Goal: Task Accomplishment & Management: Manage account settings

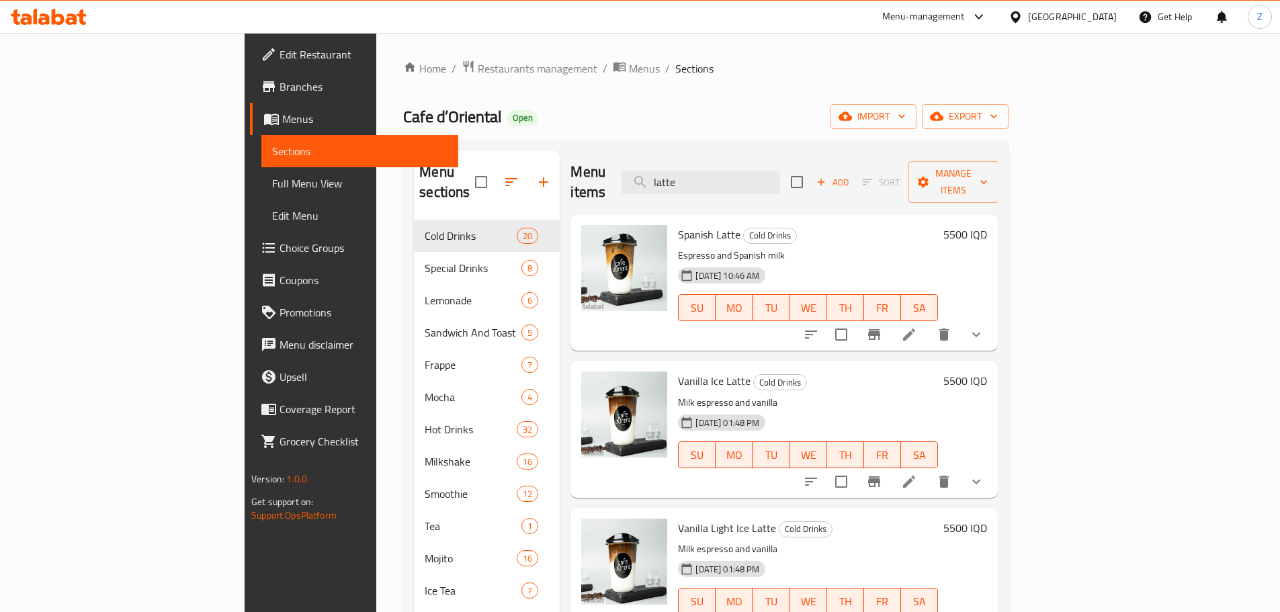
scroll to position [1949, 0]
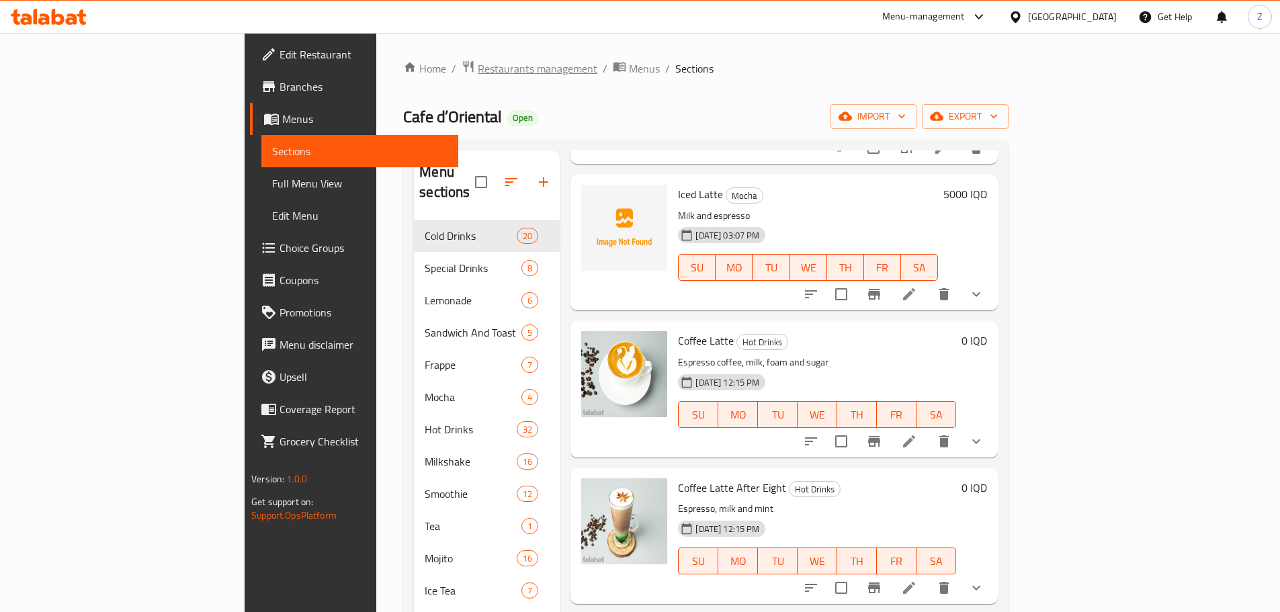
click at [478, 65] on span "Restaurants management" at bounding box center [538, 68] width 120 height 16
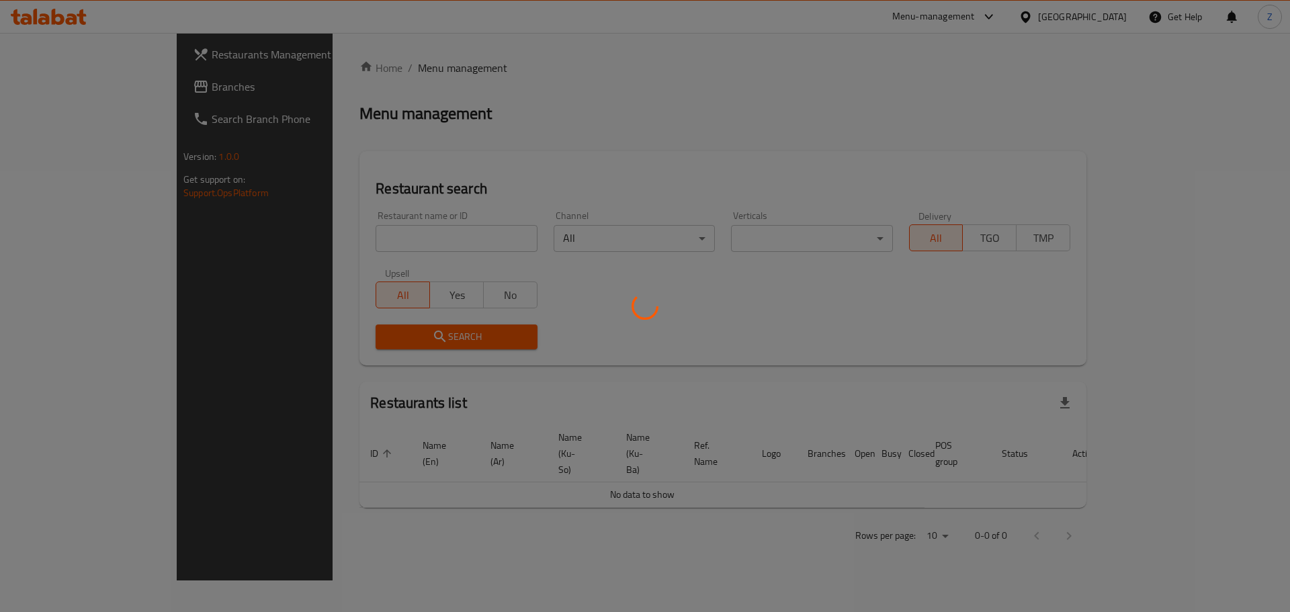
click at [362, 230] on div at bounding box center [645, 306] width 1290 height 612
click at [368, 243] on div at bounding box center [645, 306] width 1290 height 612
click at [395, 241] on div at bounding box center [645, 306] width 1290 height 612
click at [446, 248] on div at bounding box center [645, 306] width 1290 height 612
click at [461, 235] on div at bounding box center [645, 306] width 1290 height 612
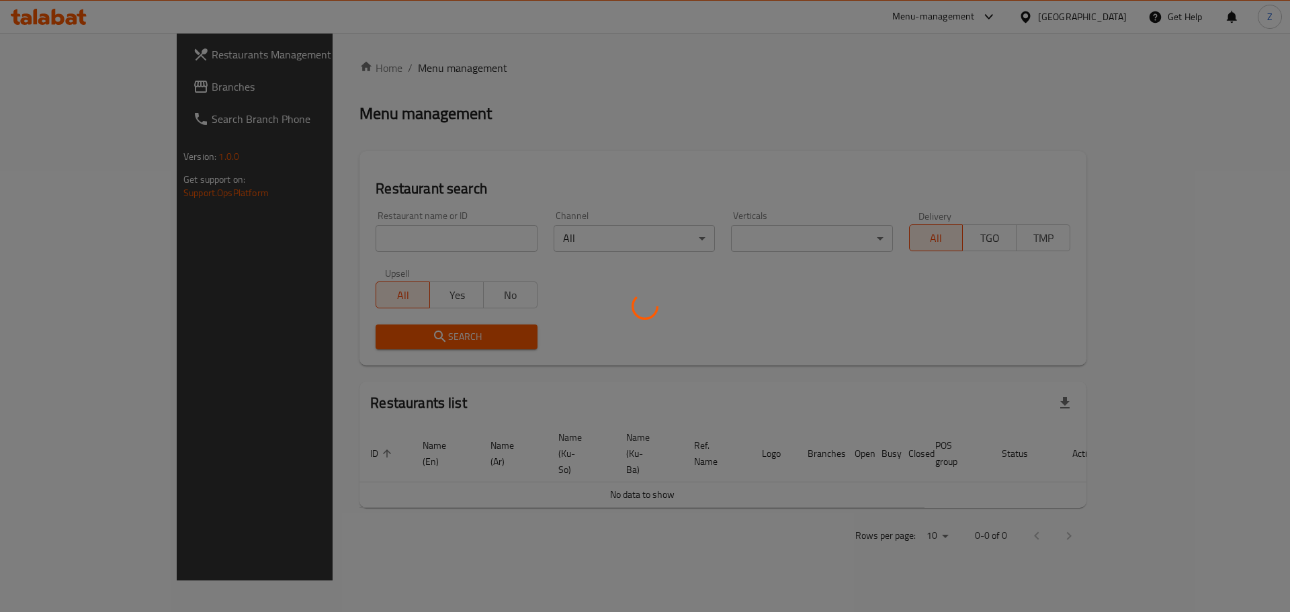
click at [461, 235] on div at bounding box center [645, 306] width 1290 height 612
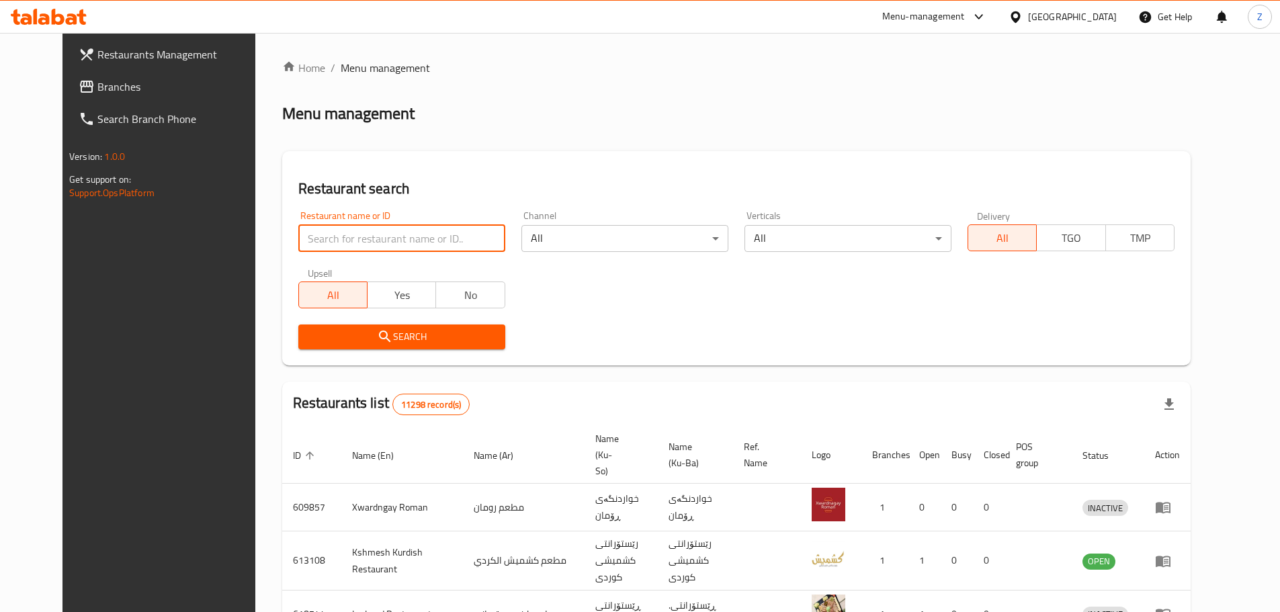
click at [461, 235] on input "search" at bounding box center [401, 238] width 207 height 27
type input "espresso"
click button "Search" at bounding box center [401, 337] width 207 height 25
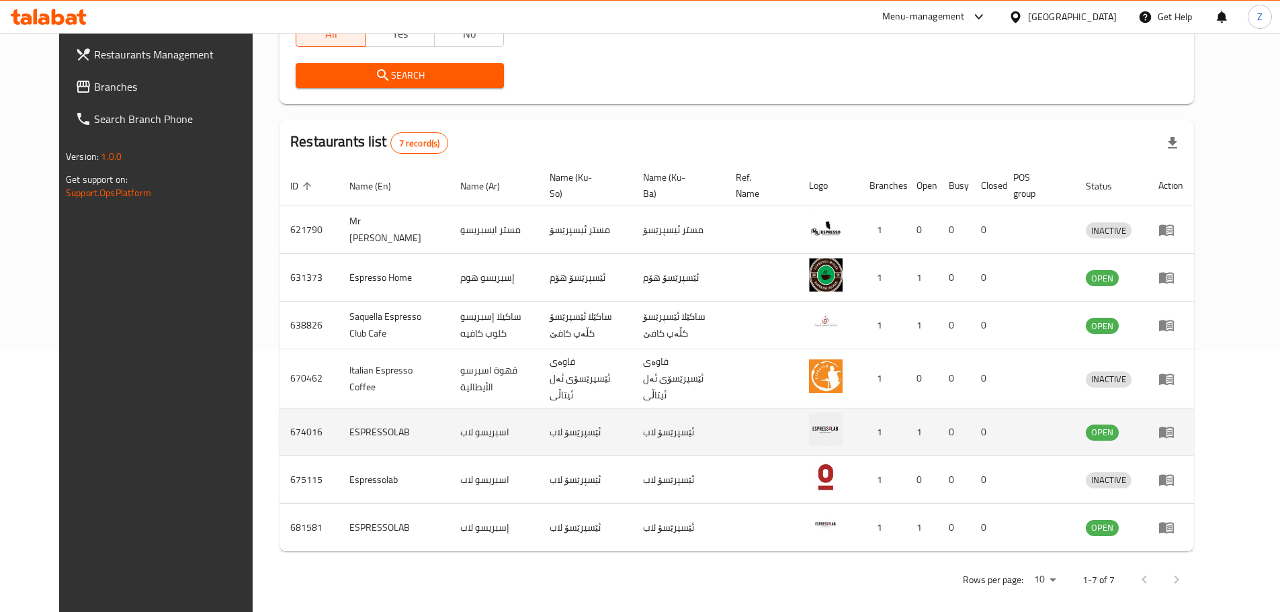
scroll to position [262, 0]
click at [1175, 427] on icon "enhanced table" at bounding box center [1166, 431] width 16 height 16
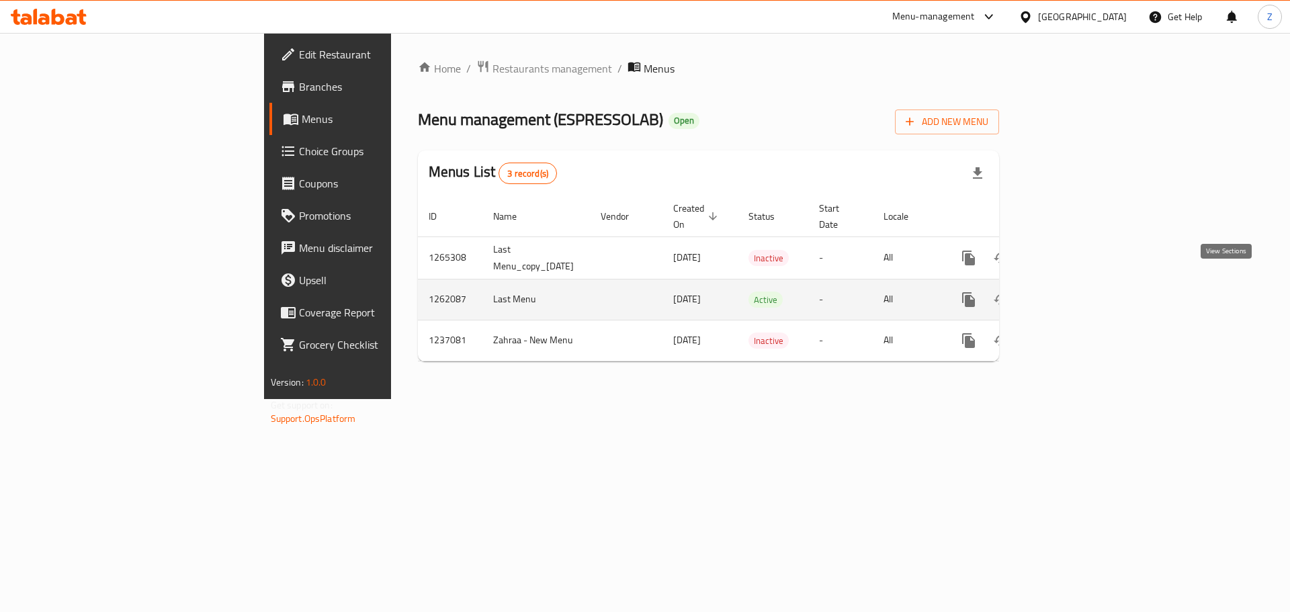
click at [1082, 284] on link "enhanced table" at bounding box center [1066, 300] width 32 height 32
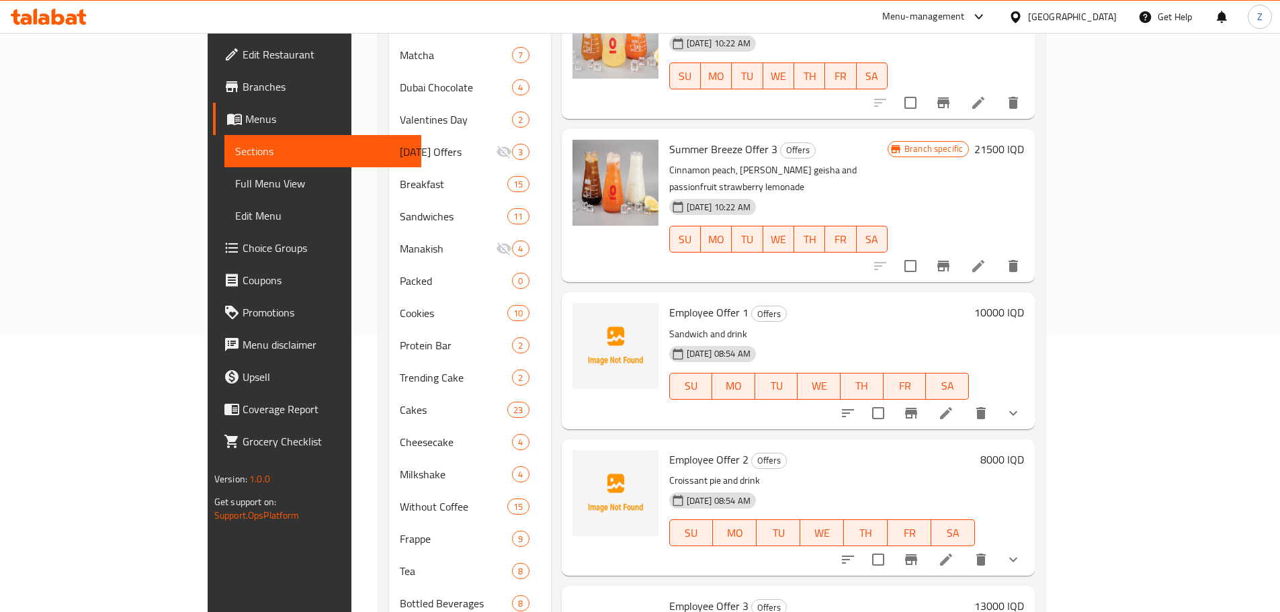
scroll to position [372, 0]
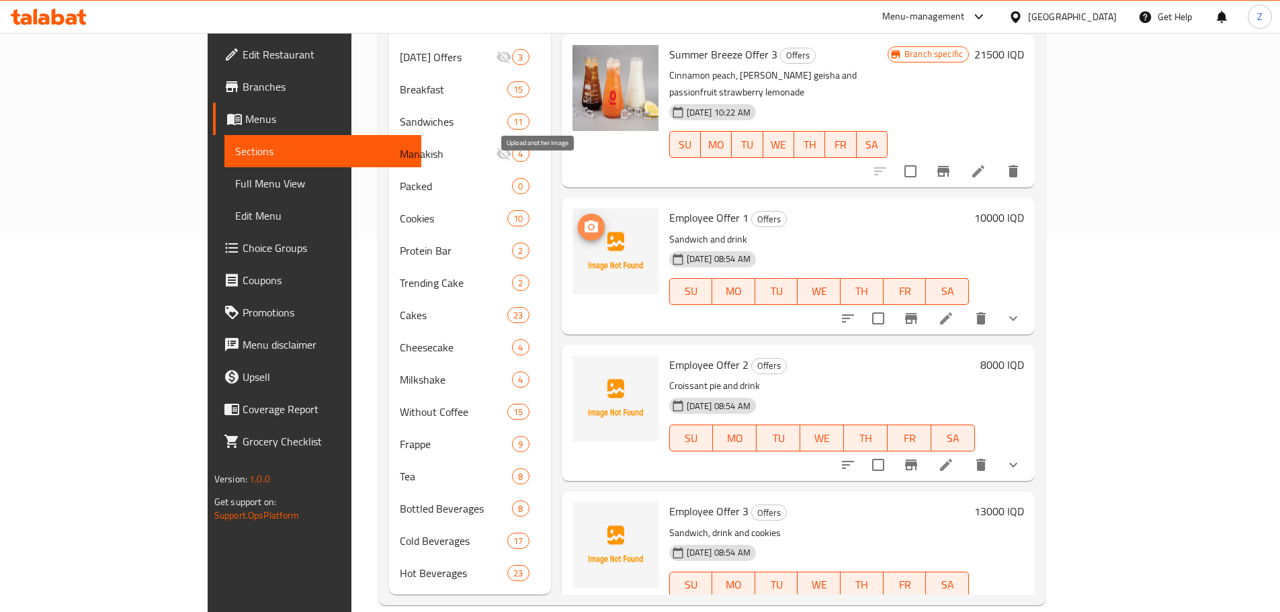
click at [583, 219] on icon "upload picture" at bounding box center [591, 227] width 16 height 16
click at [585, 368] on icon "upload picture" at bounding box center [591, 374] width 13 height 12
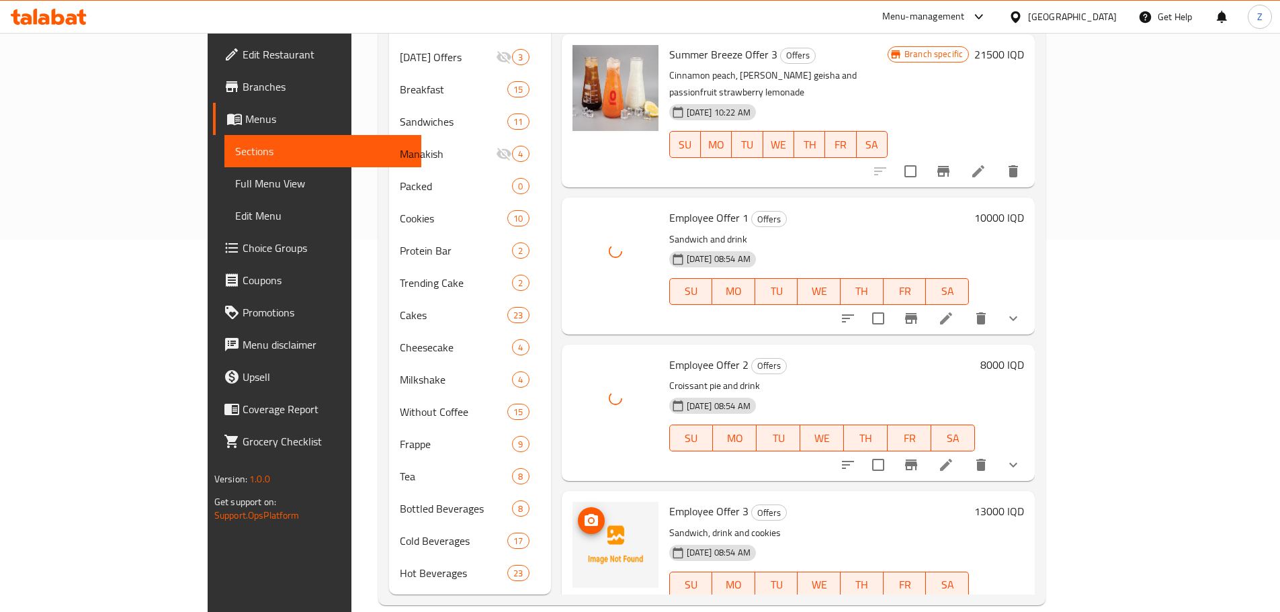
click at [578, 513] on span "upload picture" at bounding box center [591, 521] width 27 height 16
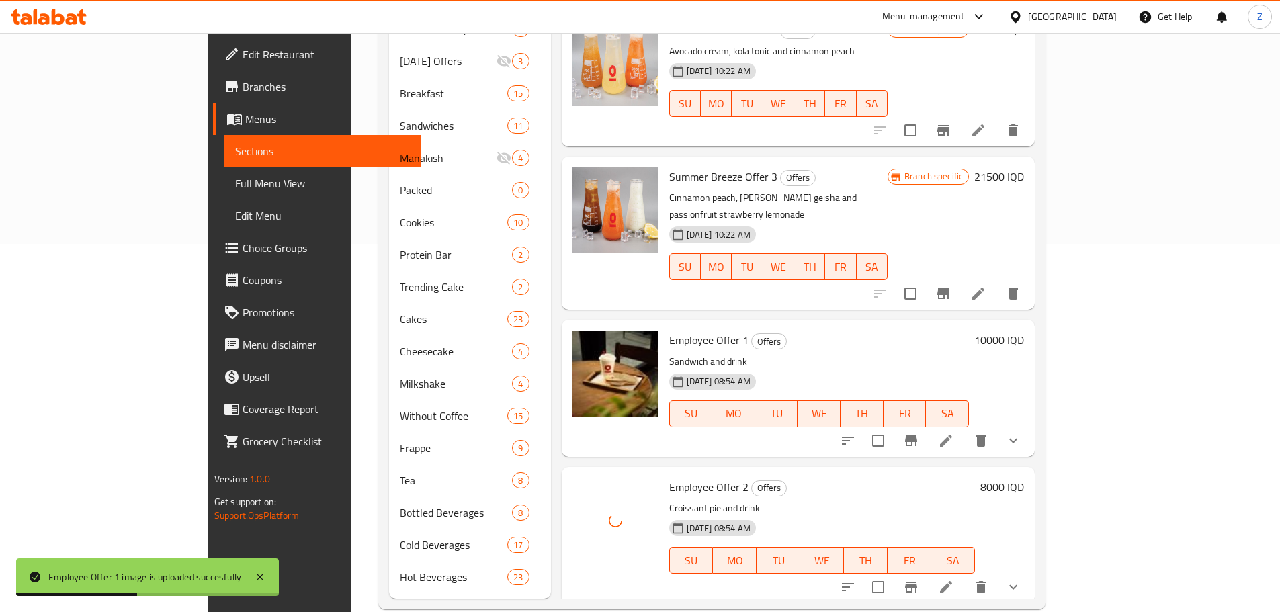
scroll to position [0, 0]
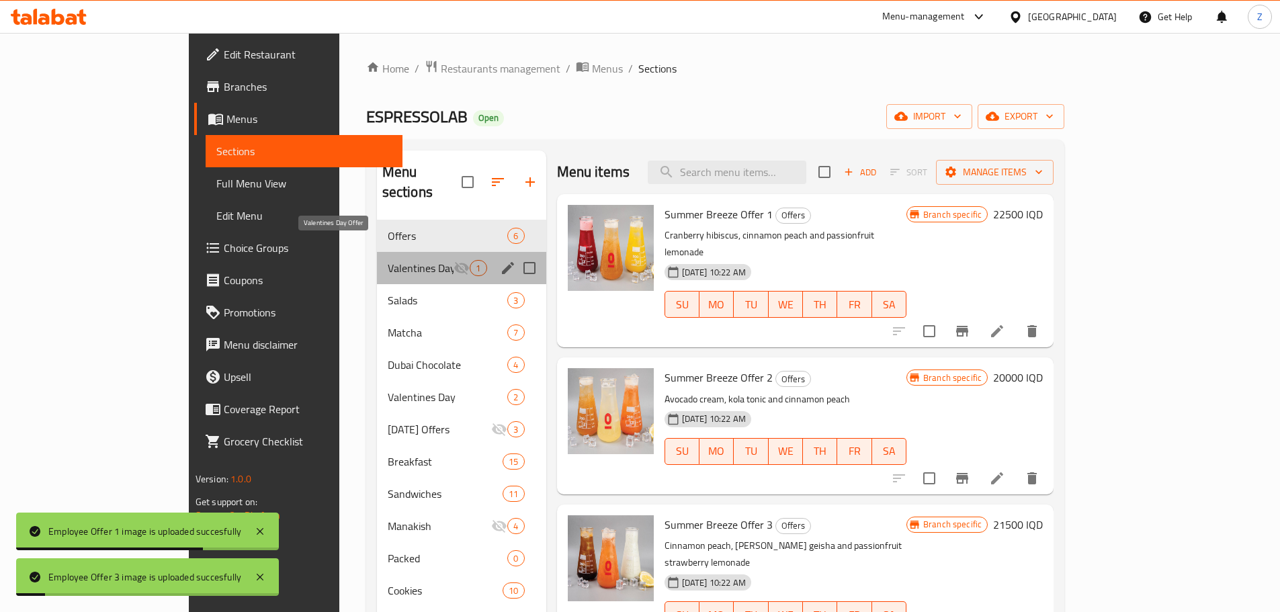
click at [388, 260] on span "Valentines Day Offer" at bounding box center [421, 268] width 67 height 16
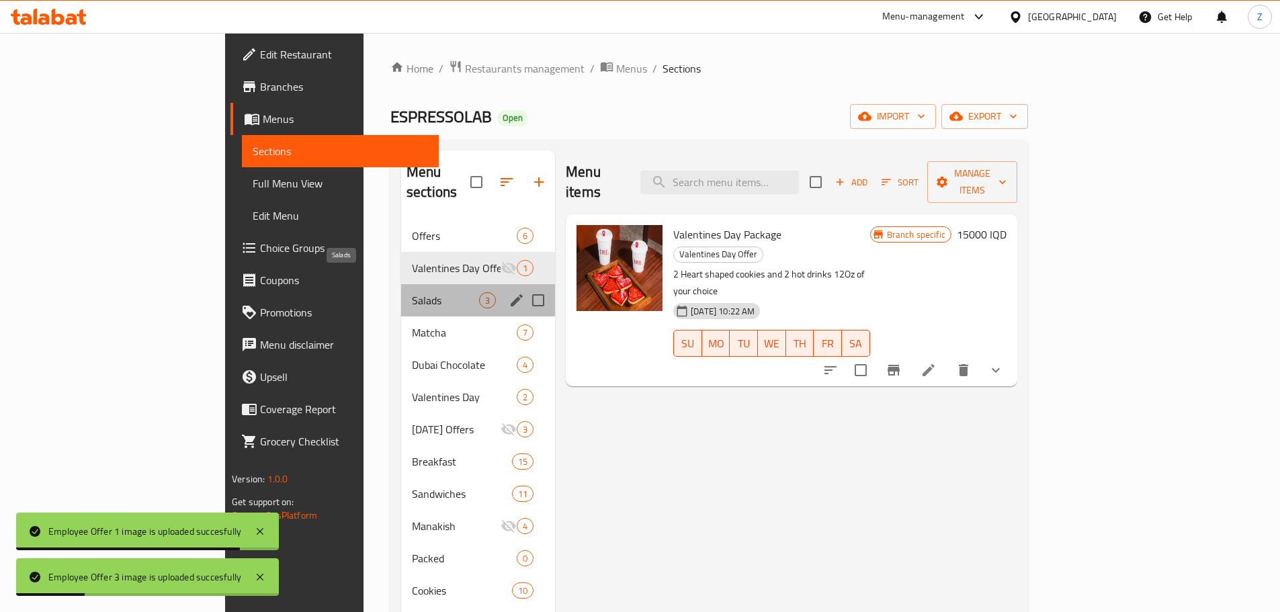
click at [412, 292] on span "Salads" at bounding box center [445, 300] width 67 height 16
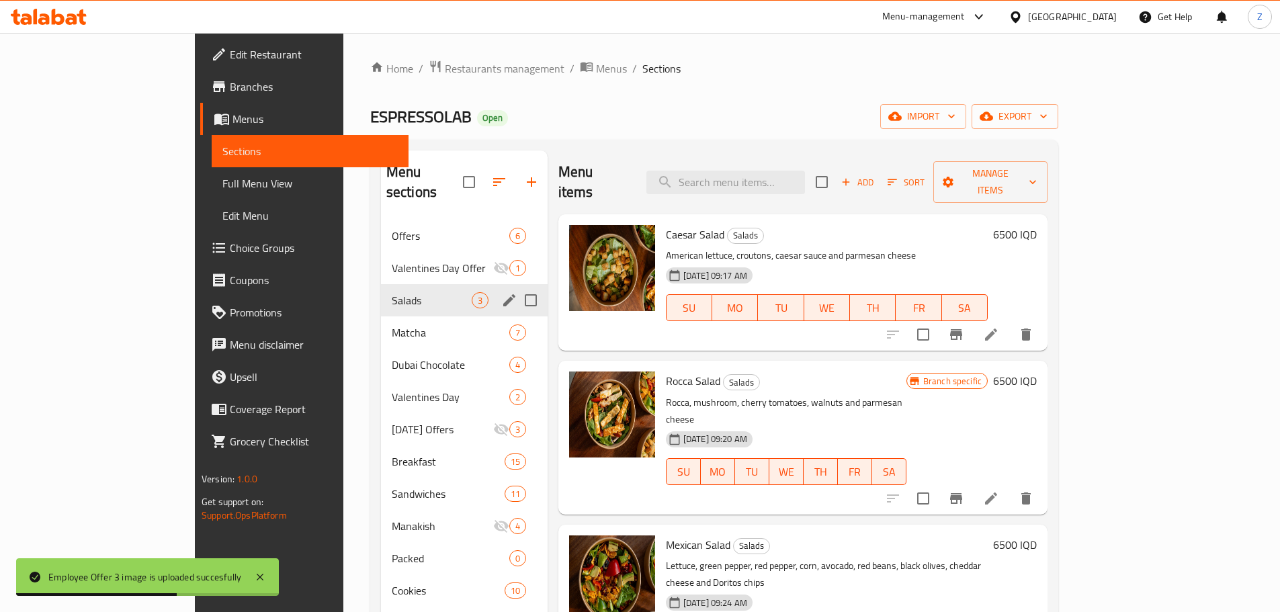
click at [381, 316] on div "Matcha 7" at bounding box center [464, 332] width 167 height 32
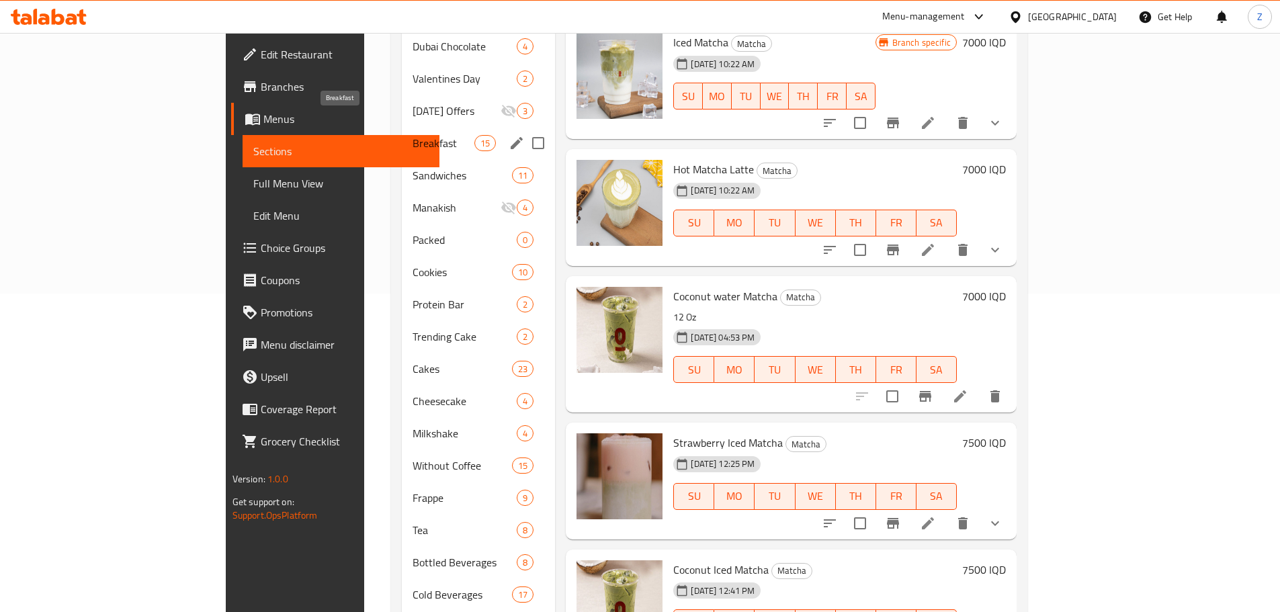
scroll to position [238, 0]
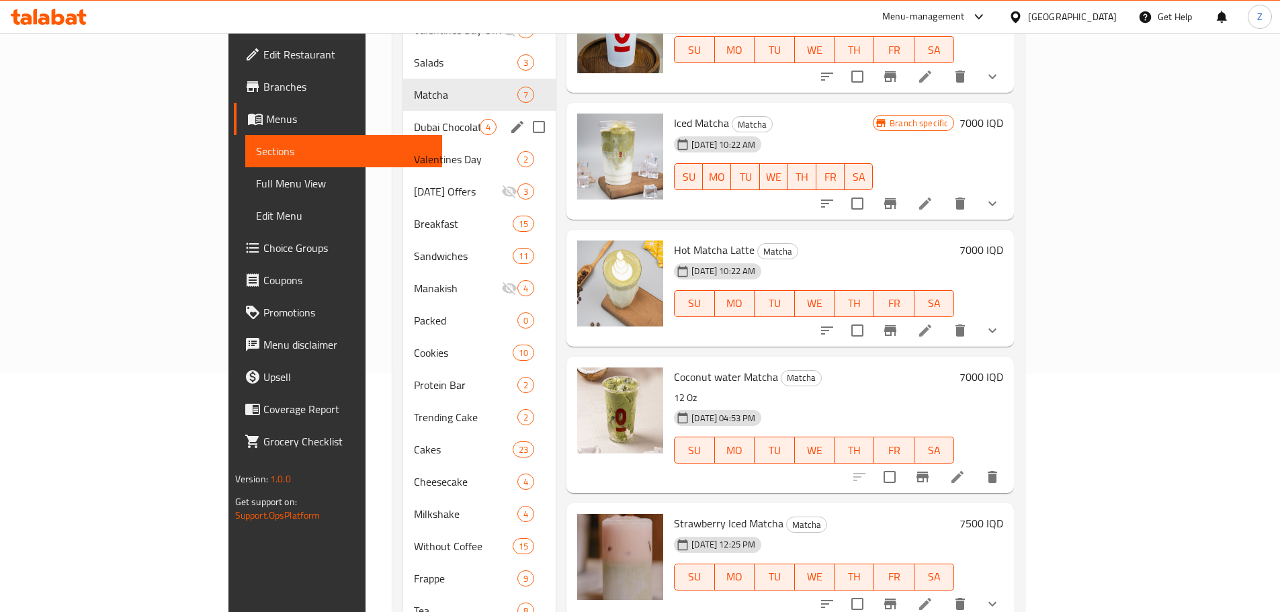
click at [403, 116] on div "Dubai Chocolate 4" at bounding box center [479, 127] width 153 height 32
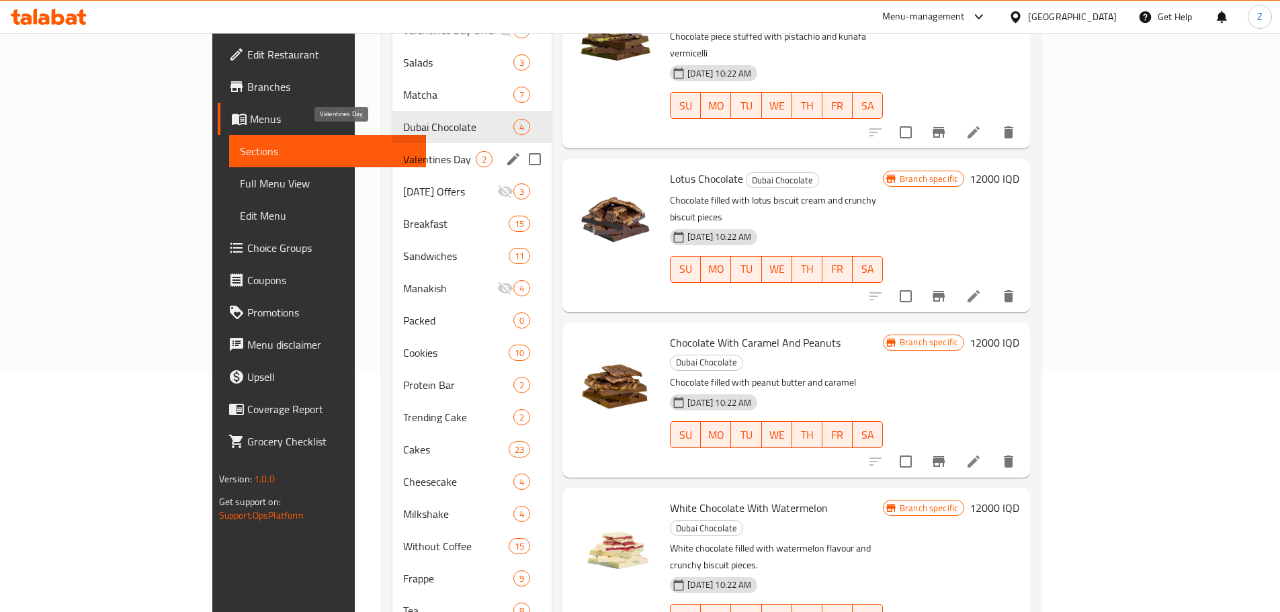
click at [403, 151] on span "Valentines Day" at bounding box center [439, 159] width 73 height 16
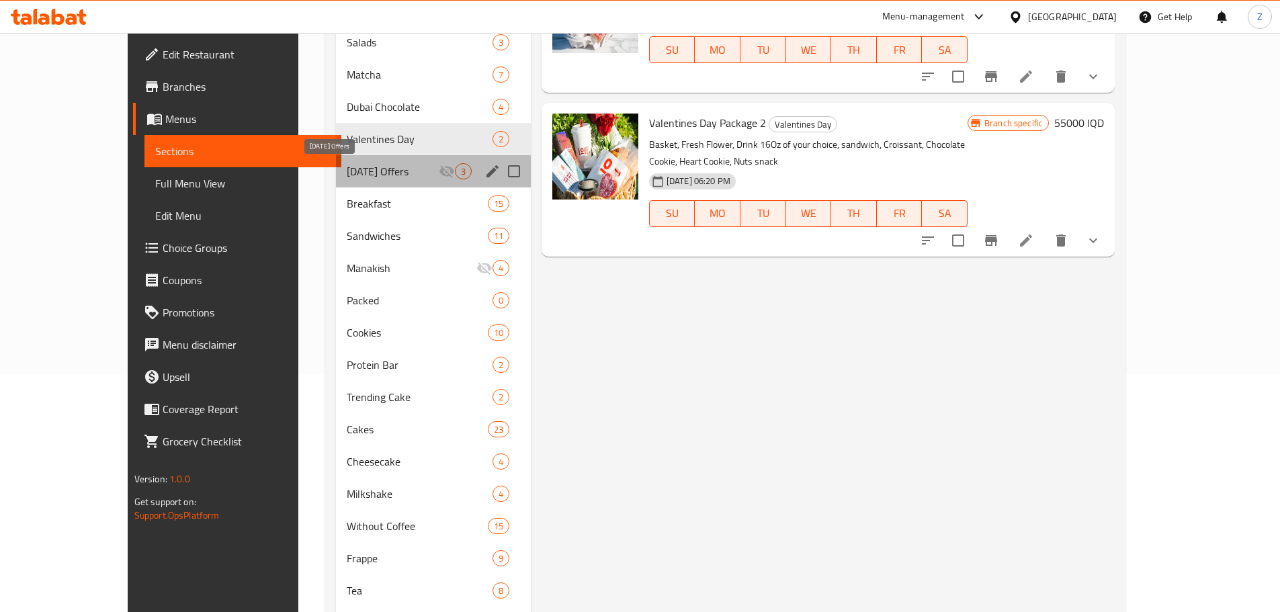
click at [350, 175] on span "[DATE] Offers" at bounding box center [393, 171] width 92 height 16
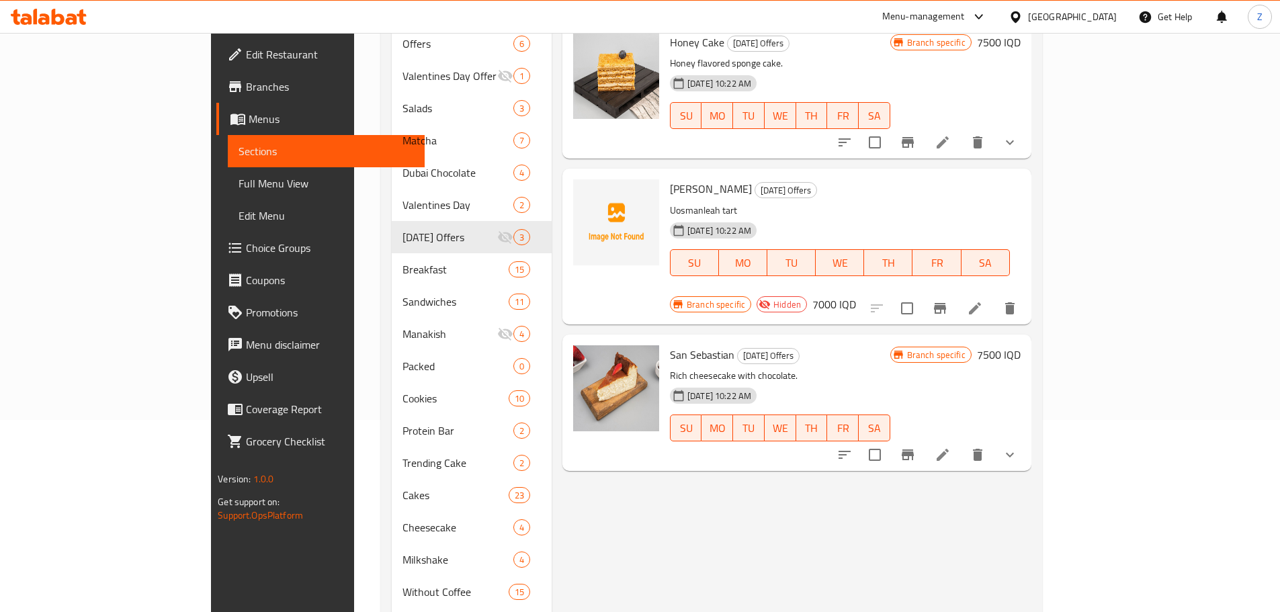
scroll to position [103, 0]
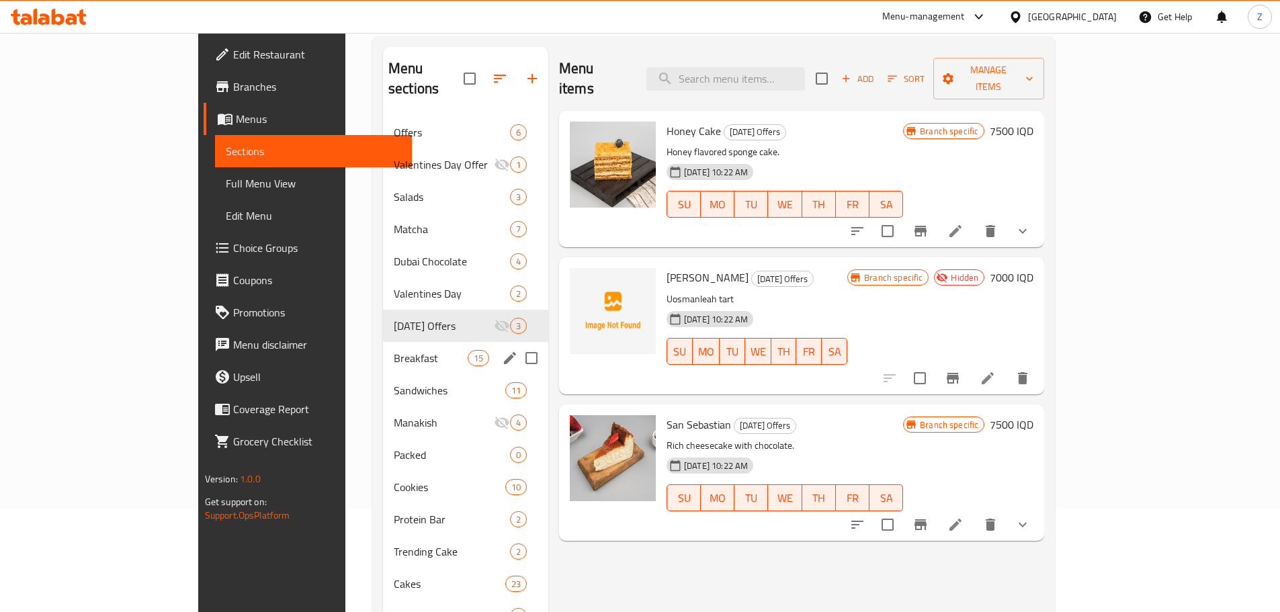
click at [383, 348] on div "Breakfast 15" at bounding box center [465, 358] width 165 height 32
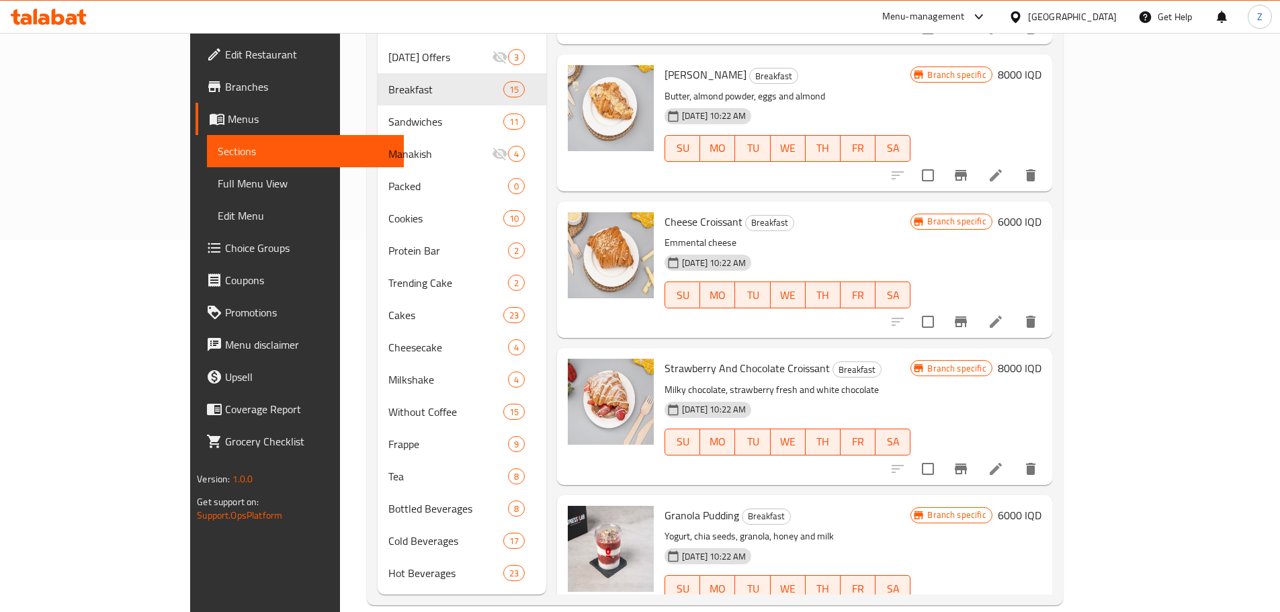
scroll to position [411, 0]
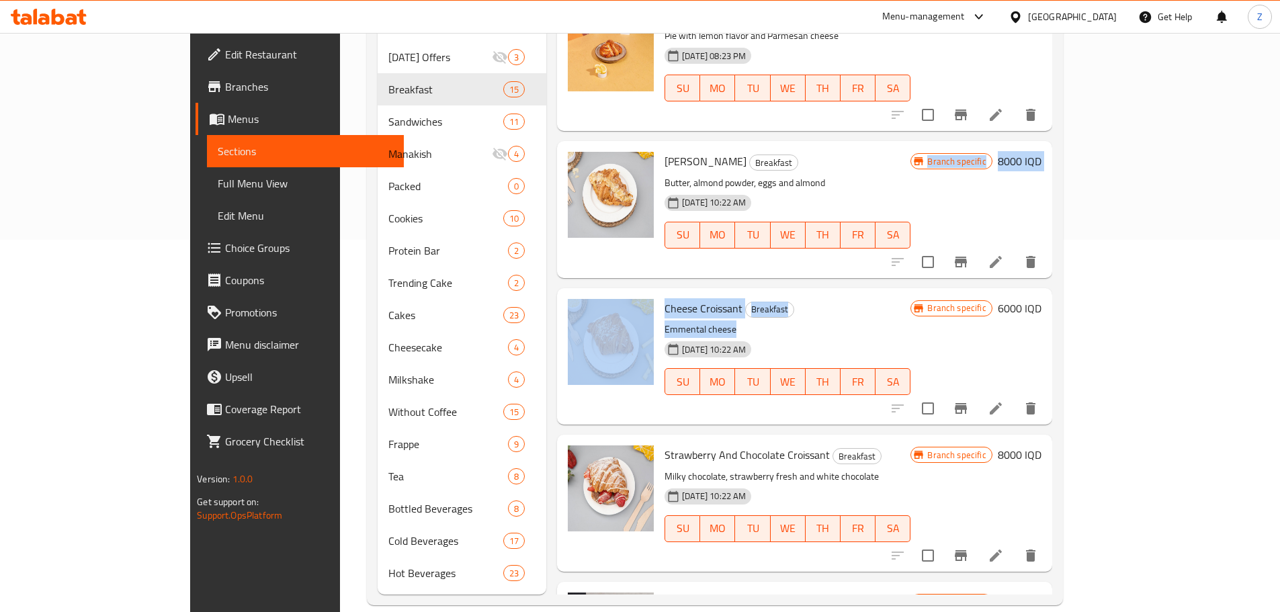
drag, startPoint x: 727, startPoint y: 319, endPoint x: 774, endPoint y: 251, distance: 82.0
click at [792, 294] on div "Cheese Croissant Breakfast Emmental cheese [DATE] 10:22 AM SU MO TU WE TH FR SA" at bounding box center [787, 357] width 257 height 126
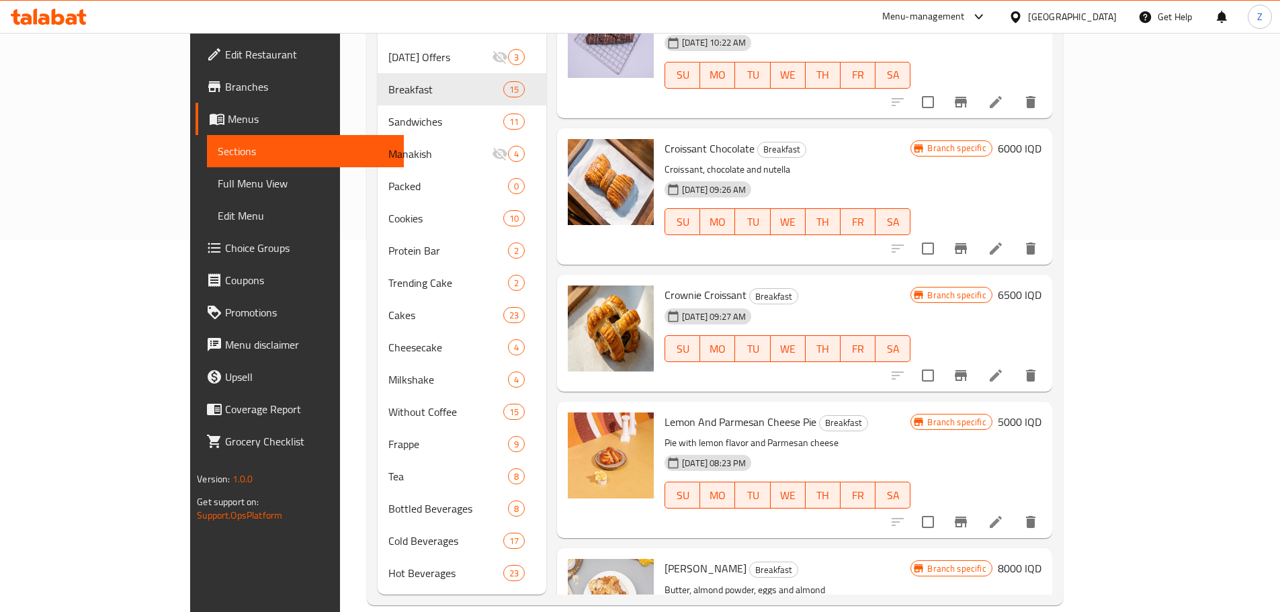
scroll to position [0, 0]
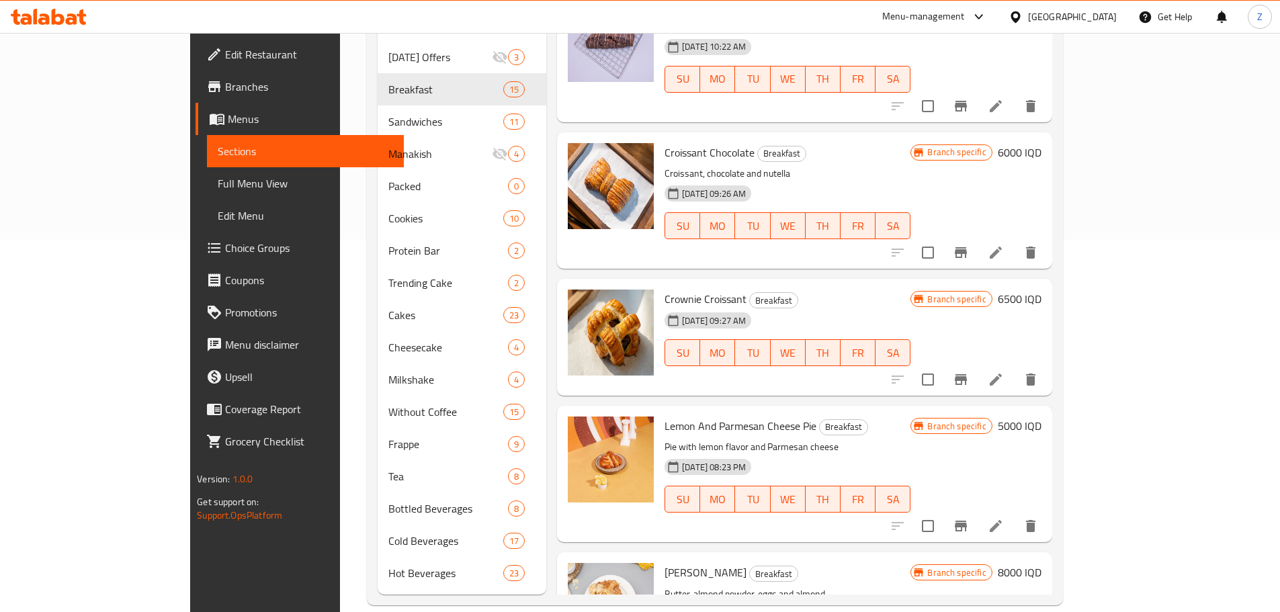
click at [819, 307] on div "[DATE] 09:27 AM SU MO TU WE TH FR SA" at bounding box center [787, 343] width 257 height 73
click at [820, 290] on h6 "[PERSON_NAME] Breakfast" at bounding box center [788, 299] width 246 height 19
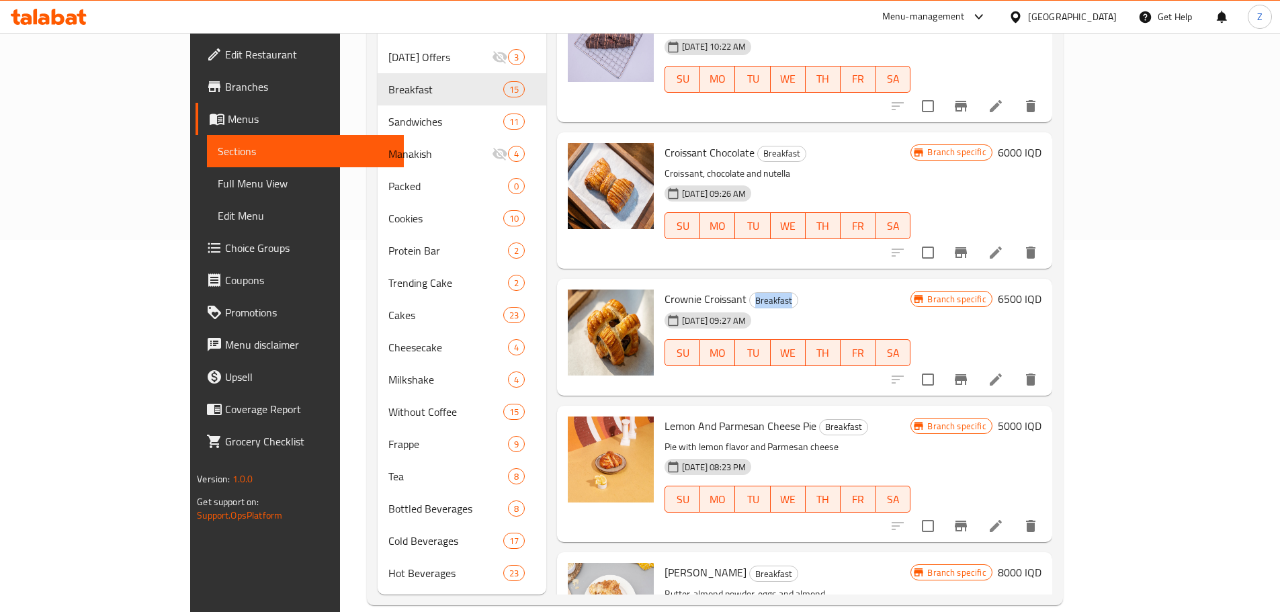
click at [820, 290] on h6 "[PERSON_NAME] Breakfast" at bounding box center [788, 299] width 246 height 19
